Goal: Information Seeking & Learning: Check status

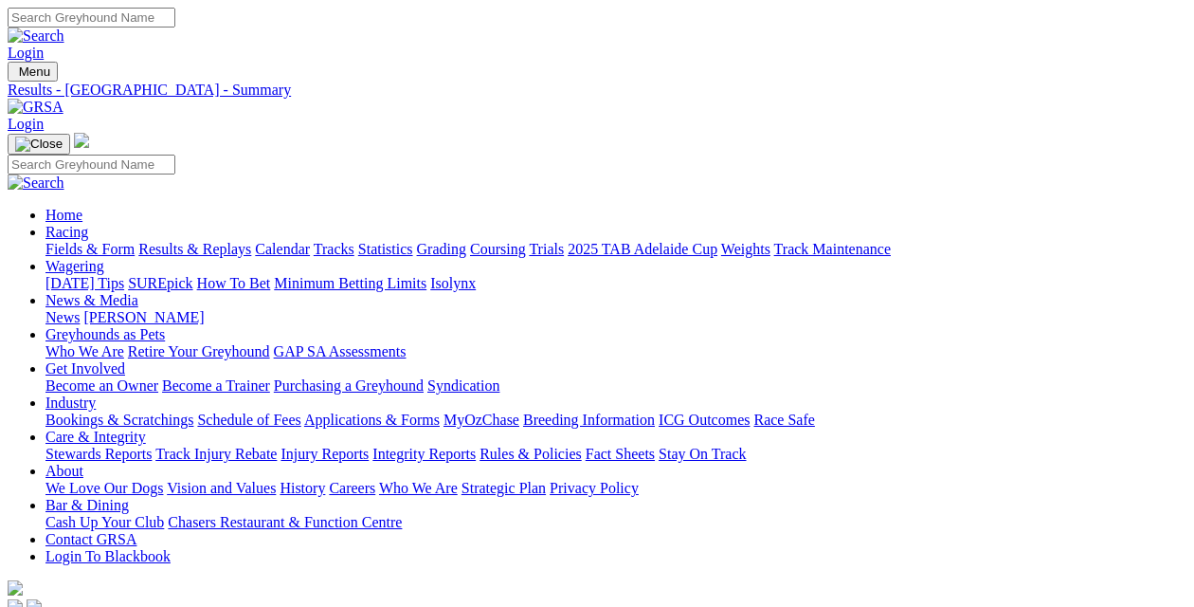
click at [208, 241] on link "Results & Replays" at bounding box center [194, 249] width 113 height 16
click at [52, 241] on link "Fields & Form" at bounding box center [89, 249] width 89 height 16
